Goal: Information Seeking & Learning: Learn about a topic

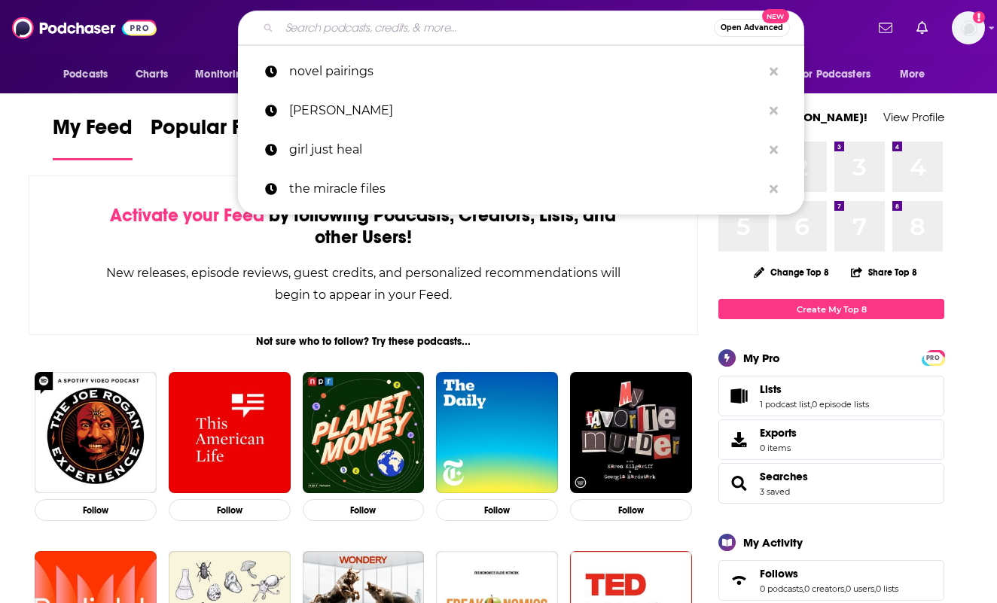
click at [374, 29] on input "Search podcasts, credits, & more..." at bounding box center [496, 28] width 434 height 24
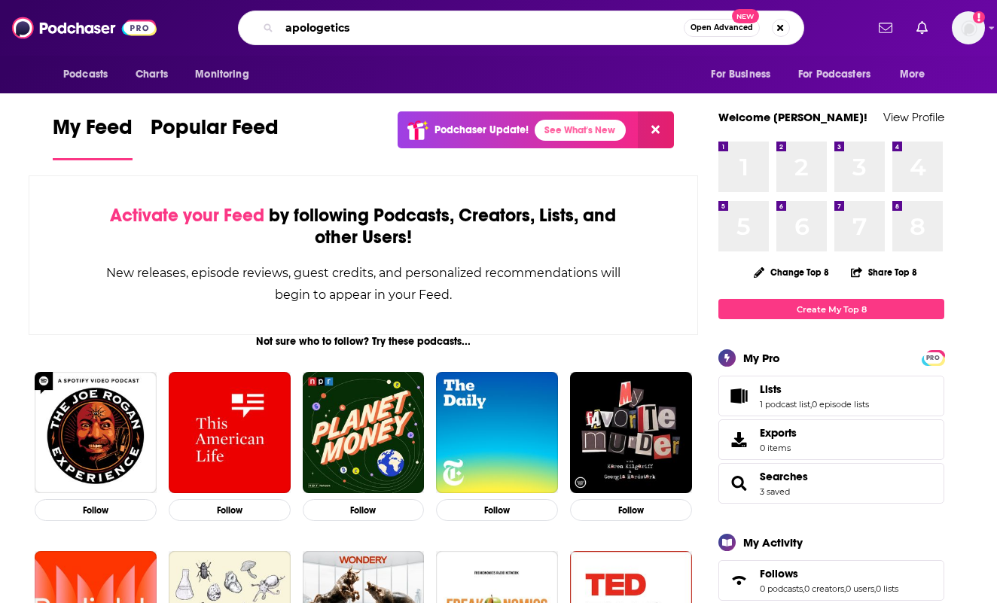
type input "apologetics"
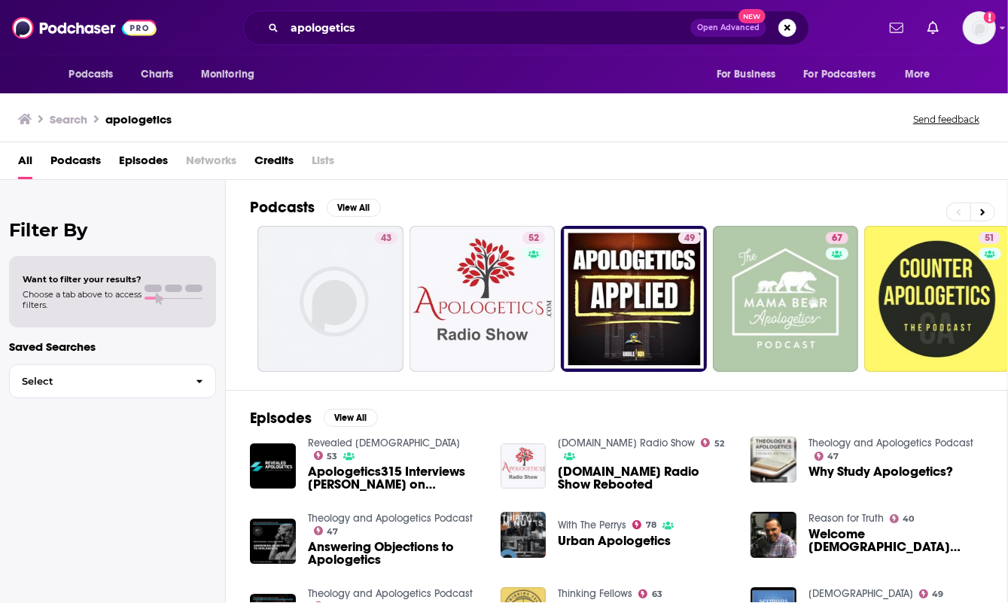
click at [81, 160] on span "Podcasts" at bounding box center [75, 163] width 50 height 31
